Goal: Information Seeking & Learning: Find specific fact

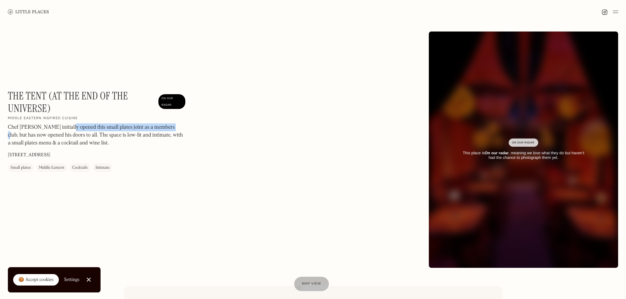
drag, startPoint x: 69, startPoint y: 129, endPoint x: 167, endPoint y: 128, distance: 98.6
click at [167, 128] on p "Chef [PERSON_NAME] initially opened this small plates joint as a members club, …" at bounding box center [97, 136] width 178 height 24
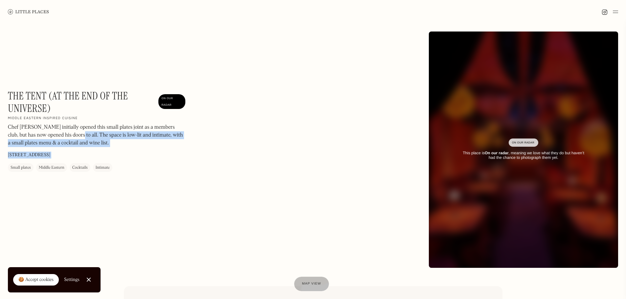
drag, startPoint x: 7, startPoint y: 133, endPoint x: 73, endPoint y: 136, distance: 66.1
click at [72, 136] on div "The Tent (at the End of the Universe) On Our Radar Middle Eastern inspired cuis…" at bounding box center [313, 150] width 626 height 252
drag, startPoint x: 73, startPoint y: 136, endPoint x: 75, endPoint y: 140, distance: 4.9
click at [73, 136] on p "Chef [PERSON_NAME] initially opened this small plates joint as a members club, …" at bounding box center [97, 136] width 178 height 24
click at [102, 143] on p "Chef [PERSON_NAME] initially opened this small plates joint as a members club, …" at bounding box center [97, 136] width 178 height 24
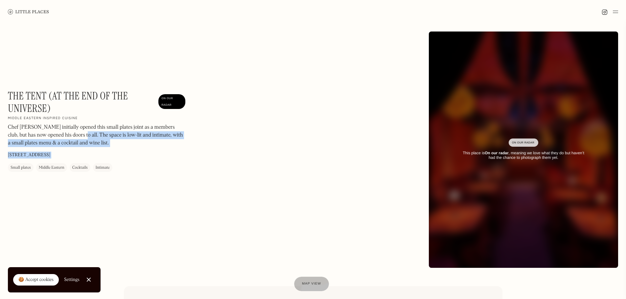
click at [105, 143] on p "Chef [PERSON_NAME] initially opened this small plates joint as a members club, …" at bounding box center [97, 136] width 178 height 24
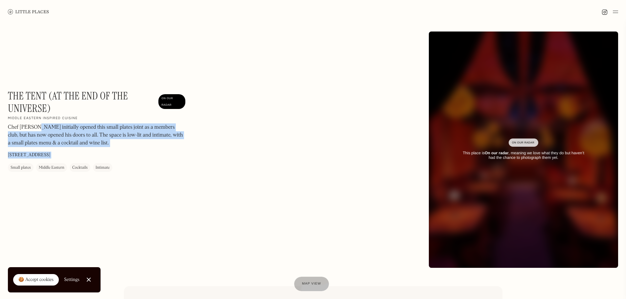
drag, startPoint x: 8, startPoint y: 127, endPoint x: 38, endPoint y: 126, distance: 30.9
click at [37, 126] on div "The Tent (at the End of the Universe) On Our Radar Middle Eastern inspired cuis…" at bounding box center [313, 150] width 626 height 252
click at [38, 126] on p "Chef [PERSON_NAME] initially opened this small plates joint as a members club, …" at bounding box center [97, 136] width 178 height 24
click at [41, 126] on p "Chef [PERSON_NAME] initially opened this small plates joint as a members club, …" at bounding box center [97, 136] width 178 height 24
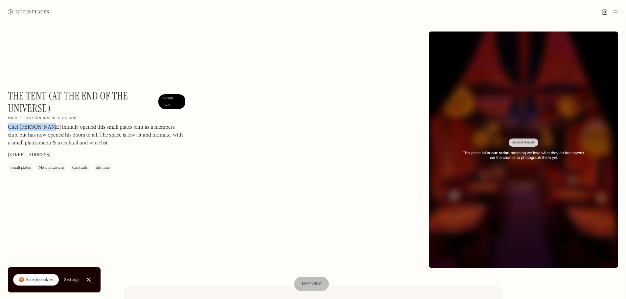
drag, startPoint x: 44, startPoint y: 127, endPoint x: 8, endPoint y: 126, distance: 35.9
click at [8, 126] on p "Chef [PERSON_NAME] initially opened this small plates joint as a members club, …" at bounding box center [97, 136] width 178 height 24
copy p "Chef [PERSON_NAME]"
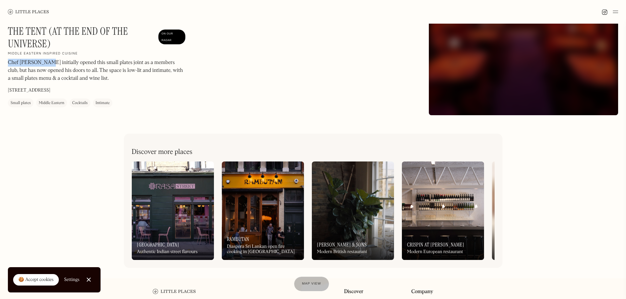
scroll to position [164, 0]
